Goal: Information Seeking & Learning: Check status

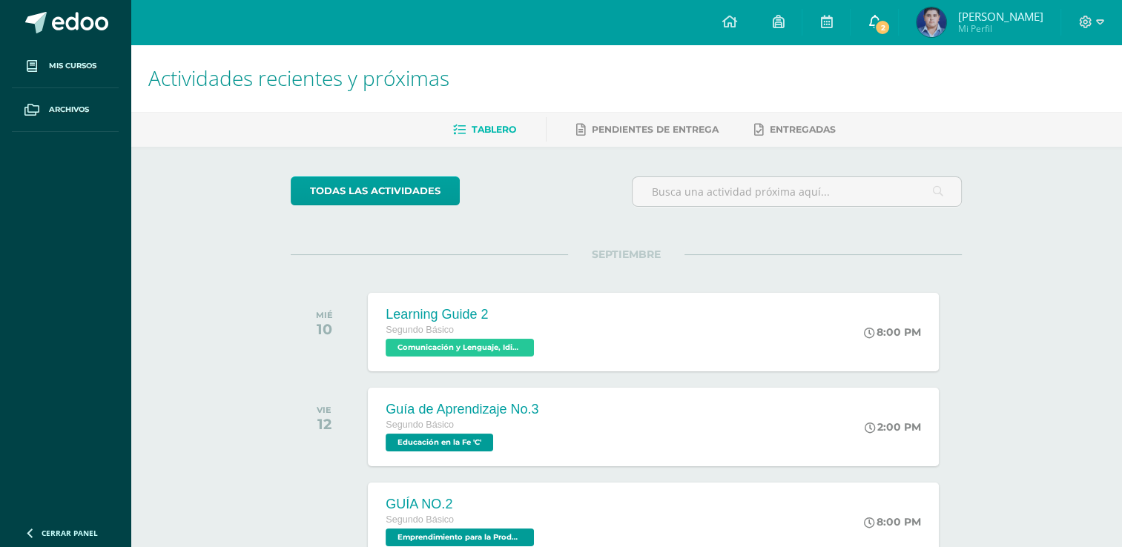
click at [880, 16] on icon at bounding box center [874, 21] width 12 height 13
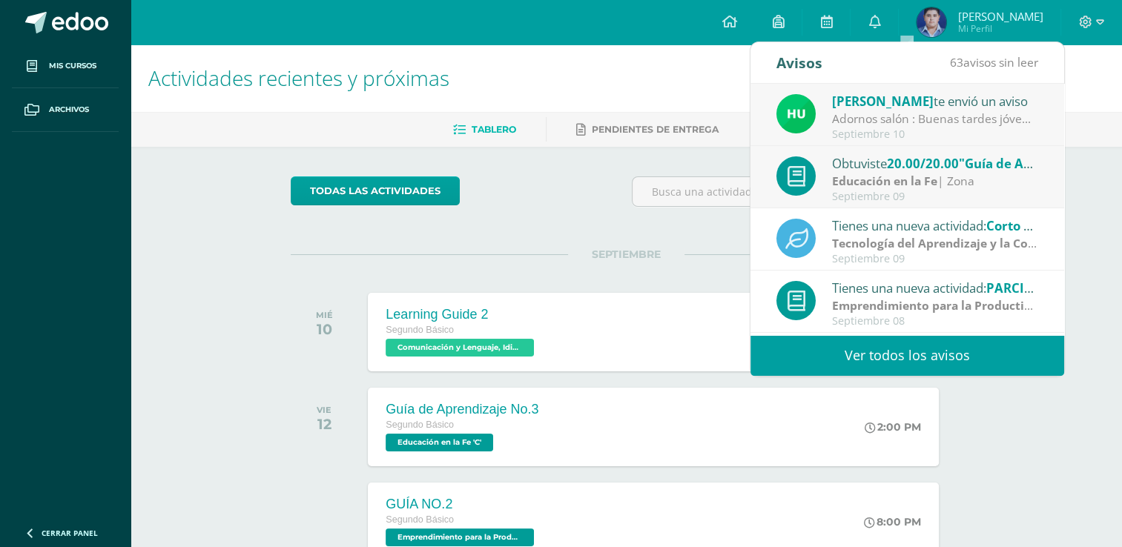
click at [956, 348] on link "Ver todos los avisos" at bounding box center [907, 355] width 314 height 41
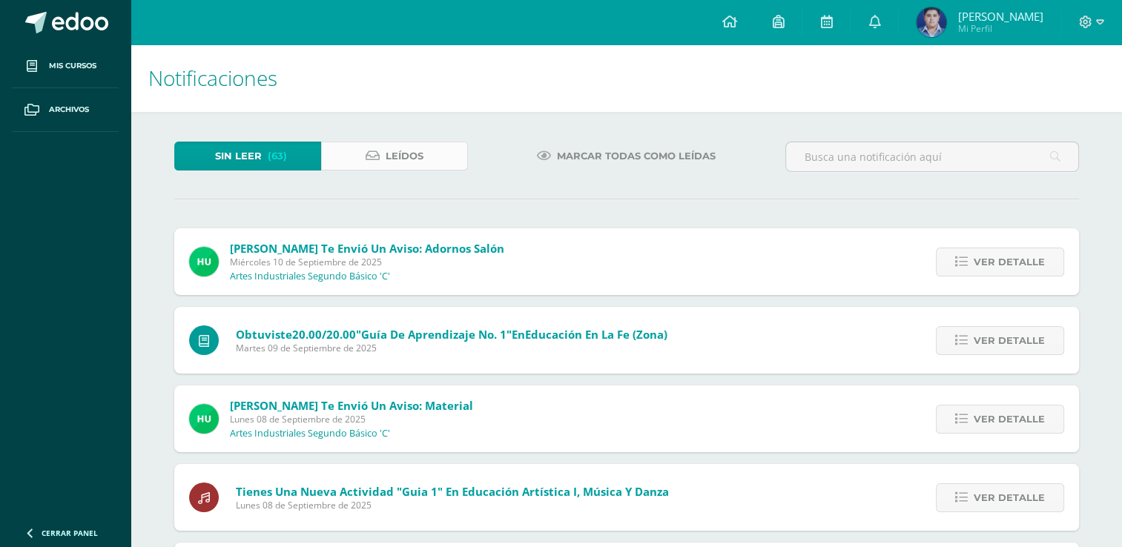
click at [397, 143] on span "Leídos" at bounding box center [404, 155] width 38 height 27
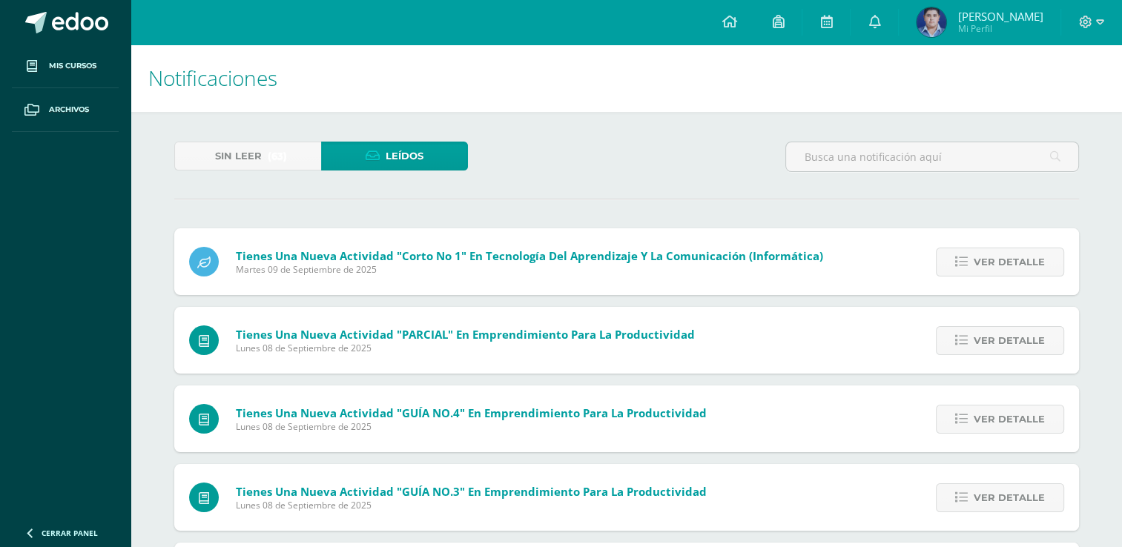
click at [436, 165] on link "Leídos" at bounding box center [394, 156] width 147 height 29
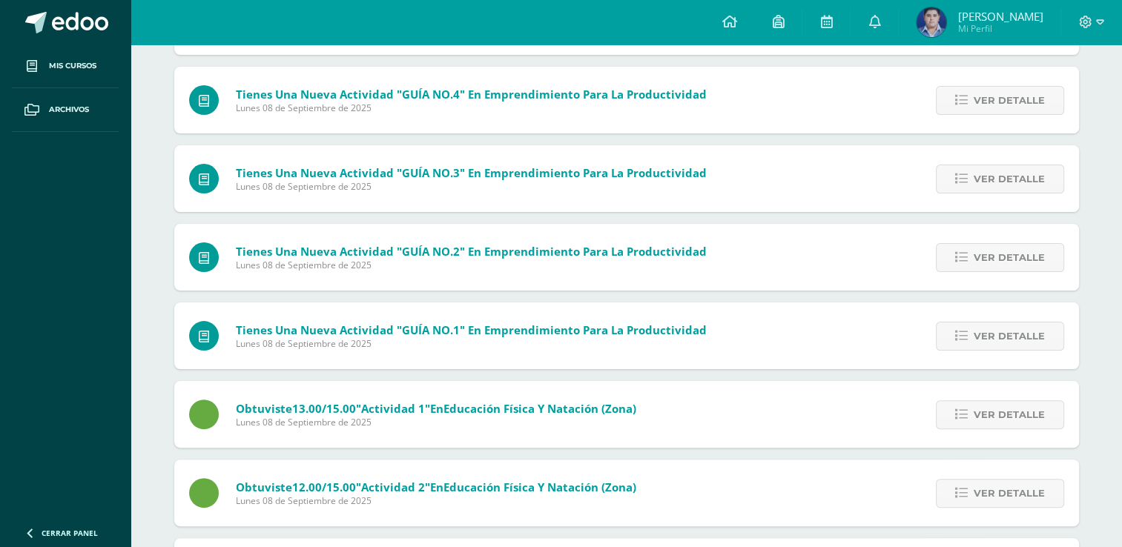
scroll to position [328, 0]
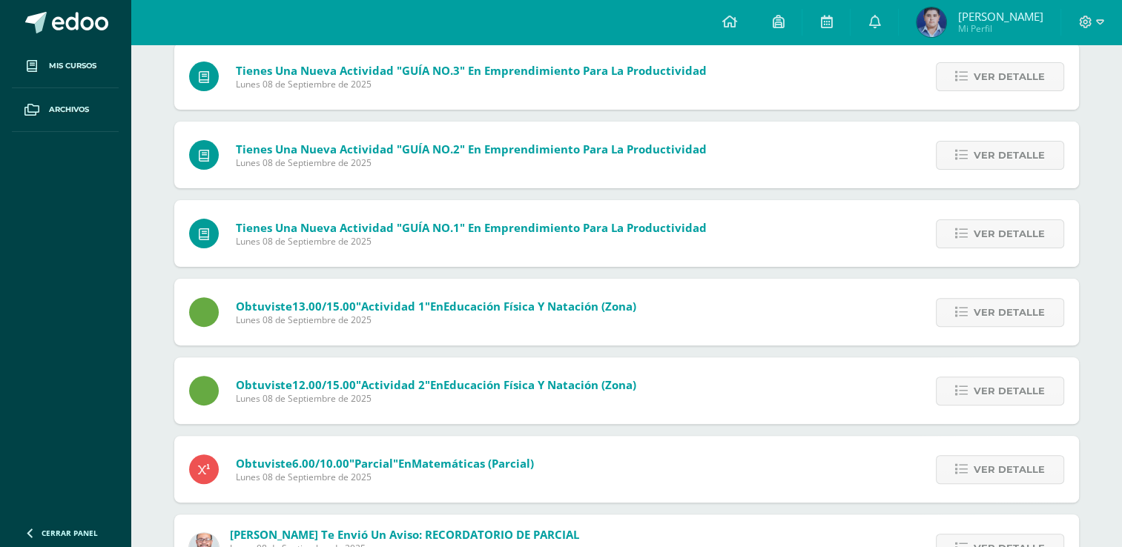
scroll to position [534, 0]
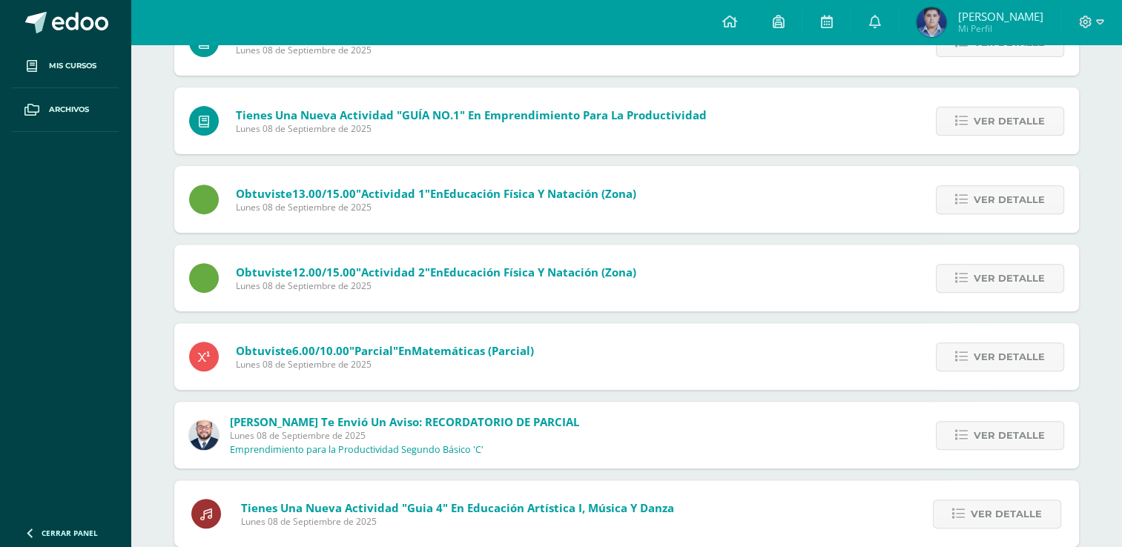
drag, startPoint x: 291, startPoint y: 343, endPoint x: 365, endPoint y: 328, distance: 75.8
click at [365, 328] on div "Obtuviste 6.00/10.00 "Parcial" en Matemáticas (Parcial) Lunes 08 de Septiembre …" at bounding box center [361, 356] width 374 height 67
click at [665, 318] on div "Tienes una nueva actividad "Corto No 1" En Tecnología del Aprendizaje y la Comu…" at bounding box center [626, 488] width 904 height 1586
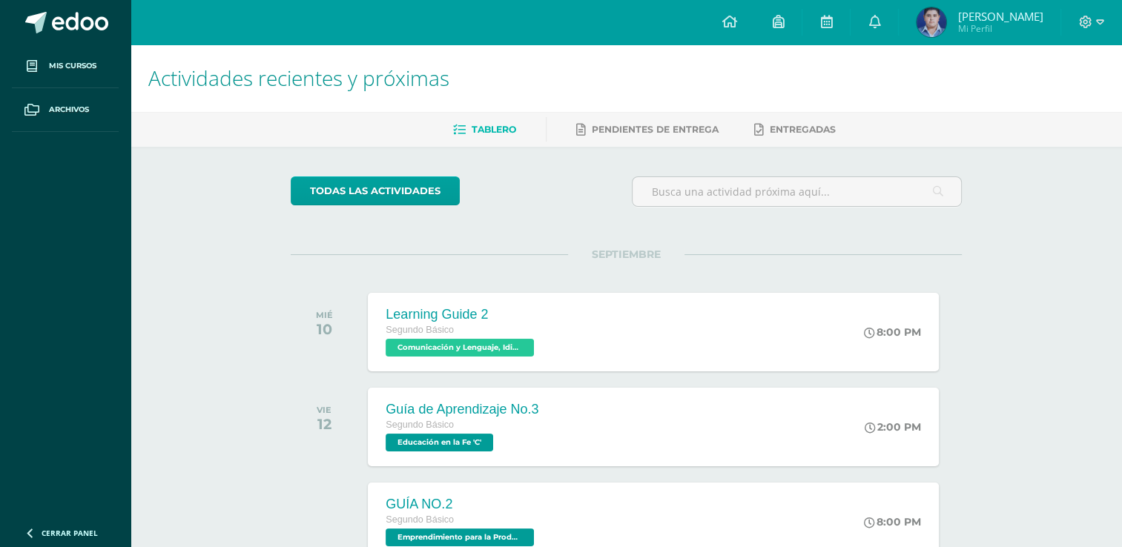
click at [806, 73] on h1 "Actividades recientes y próximas" at bounding box center [626, 77] width 956 height 67
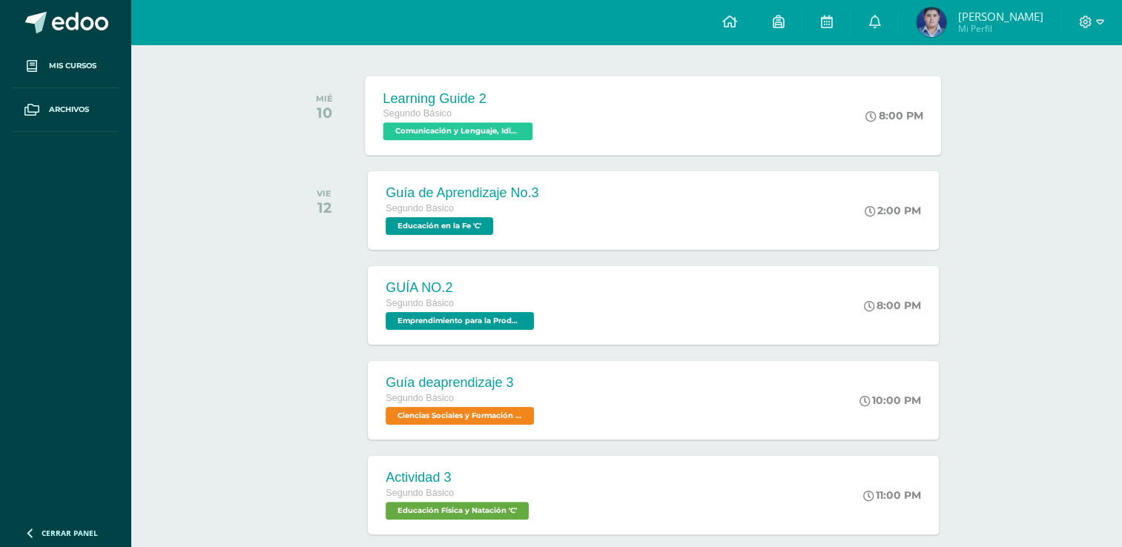
scroll to position [218, 0]
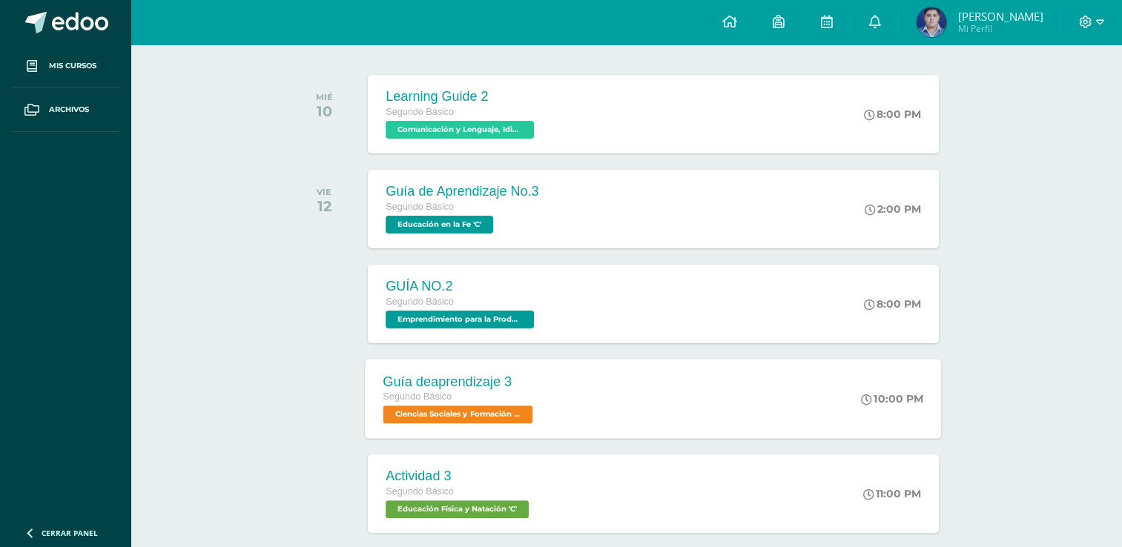
click at [848, 387] on div "Guía deaprendizaje 3 Segundo Básico Ciencias Sociales y Formación Ciudadana e I…" at bounding box center [653, 398] width 576 height 79
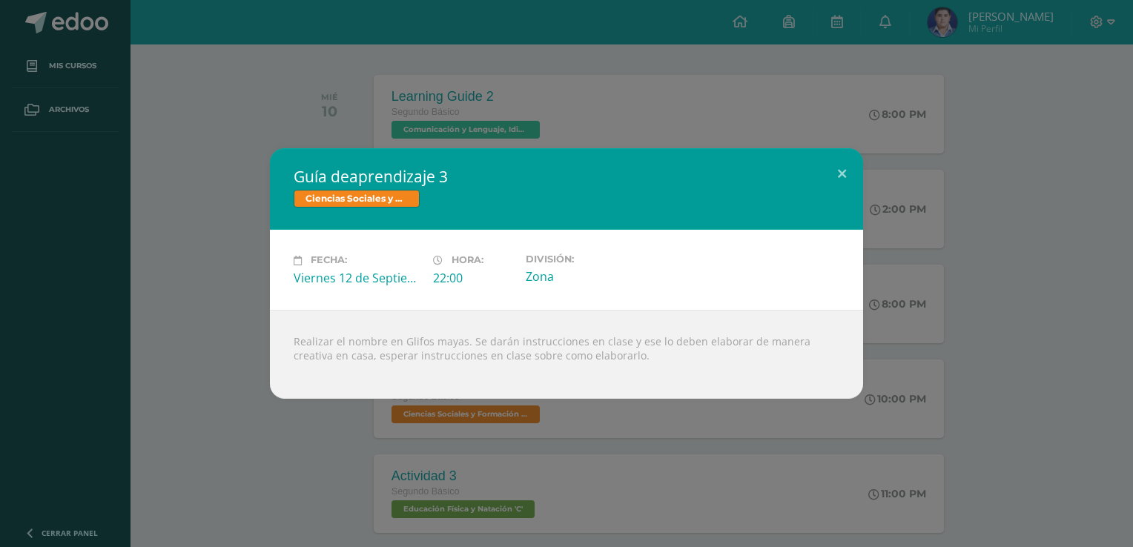
click at [928, 371] on div "Guía deaprendizaje 3 Ciencias Sociales y Formación Ciudadana e Interculturalida…" at bounding box center [566, 273] width 1121 height 250
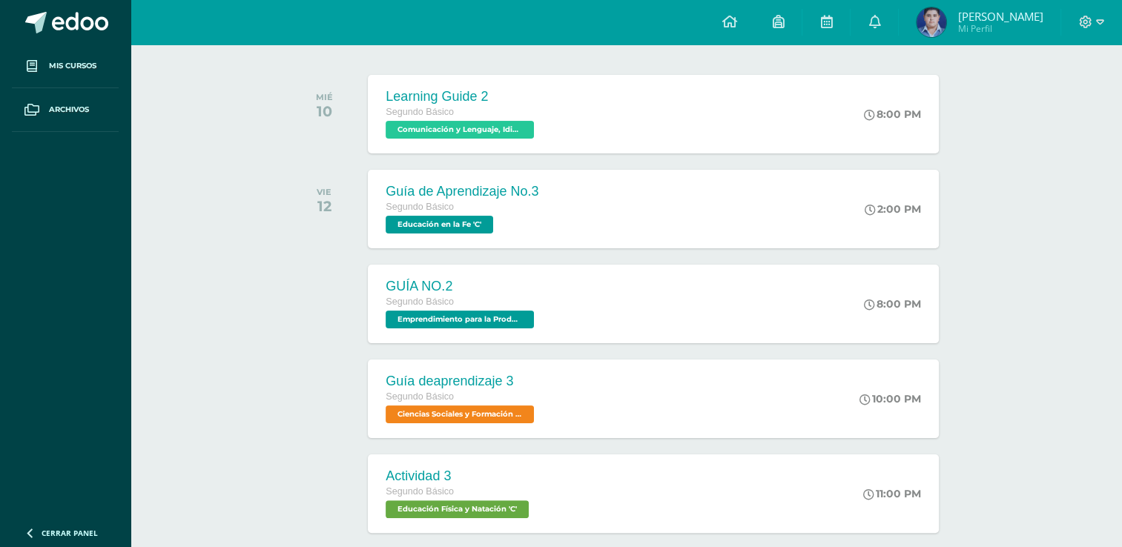
click at [928, 371] on div "10:00 PM" at bounding box center [897, 399] width 82 height 79
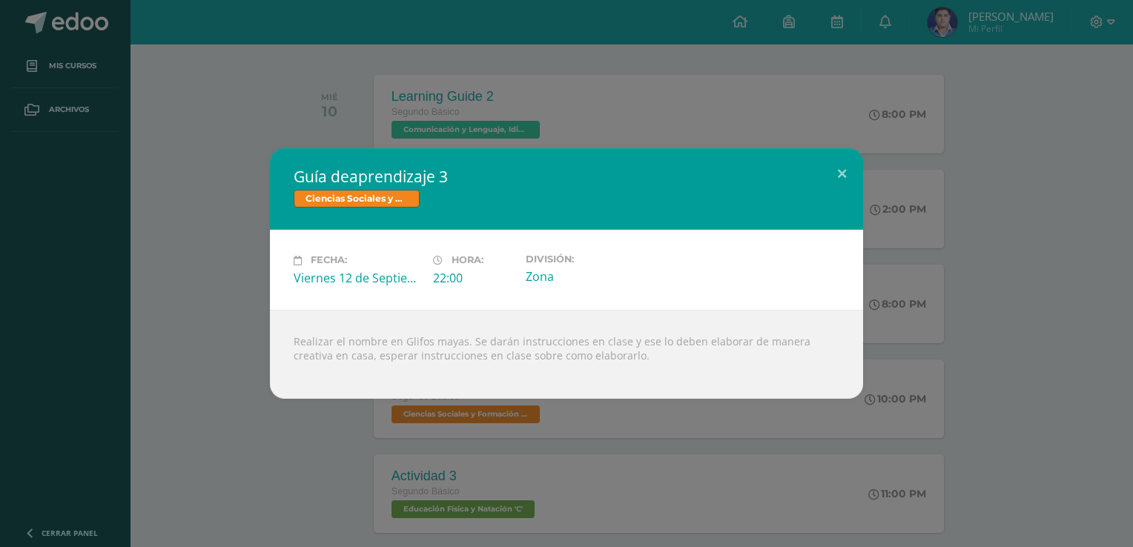
click at [928, 371] on div "Guía deaprendizaje 3 Ciencias Sociales y Formación Ciudadana e Interculturalida…" at bounding box center [566, 273] width 1121 height 250
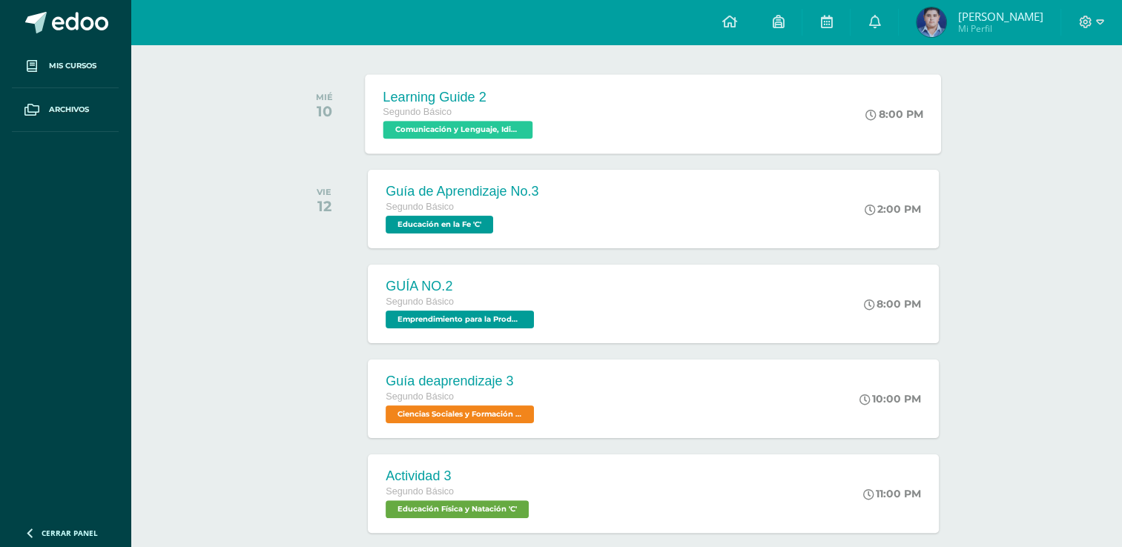
click at [890, 137] on div "8:00 PM" at bounding box center [902, 113] width 79 height 79
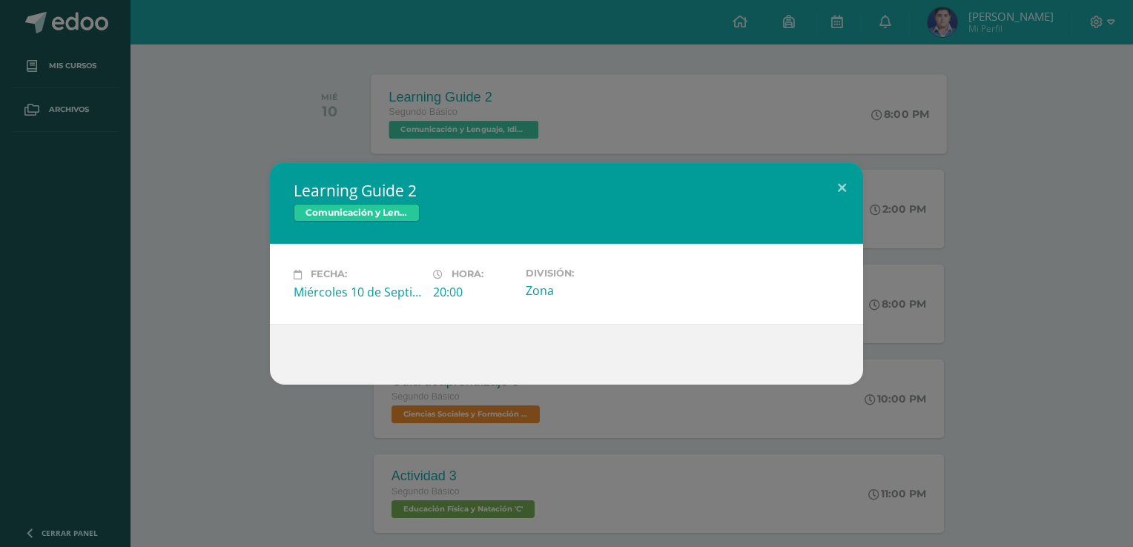
click at [890, 137] on div "Learning Guide 2 Comunicación y Lenguaje, Idioma Extranjero Inglés Fecha: Miérc…" at bounding box center [566, 273] width 1133 height 547
